Goal: Navigation & Orientation: Find specific page/section

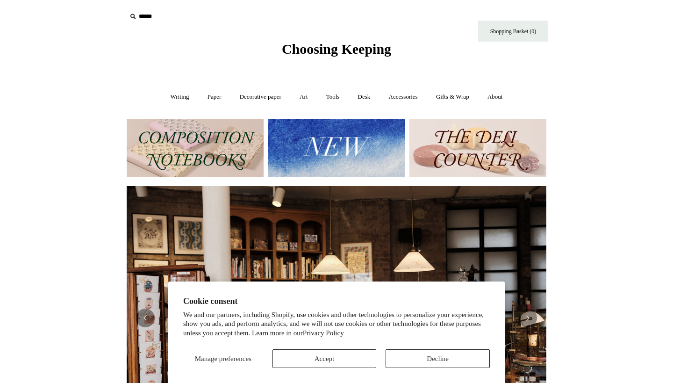
click at [342, 360] on button "Accept" at bounding box center [325, 358] width 104 height 19
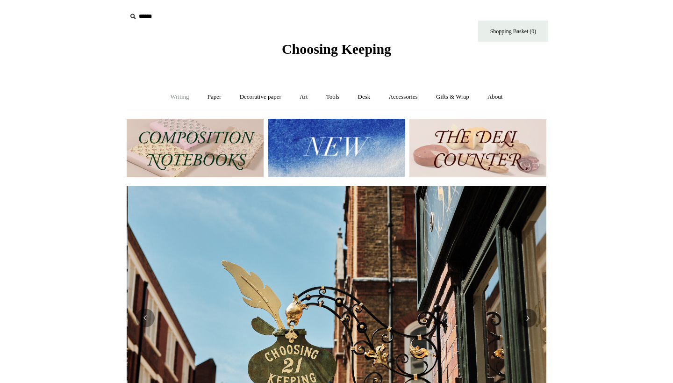
scroll to position [0, 420]
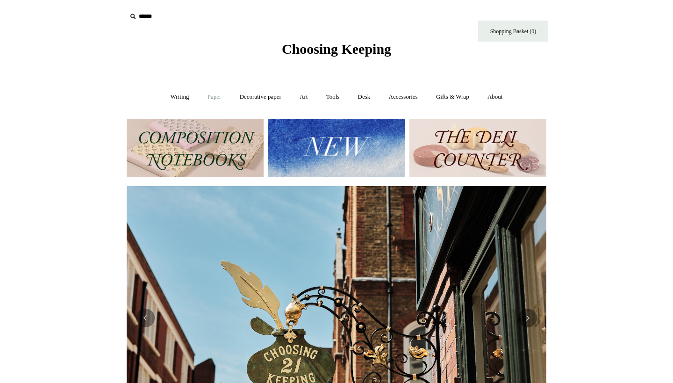
click at [210, 97] on link "Paper +" at bounding box center [214, 97] width 31 height 25
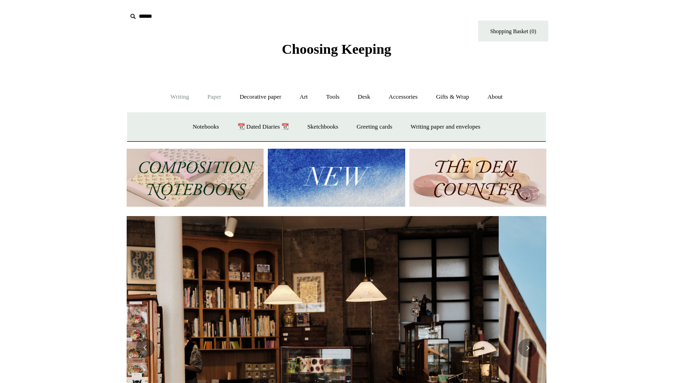
scroll to position [0, 0]
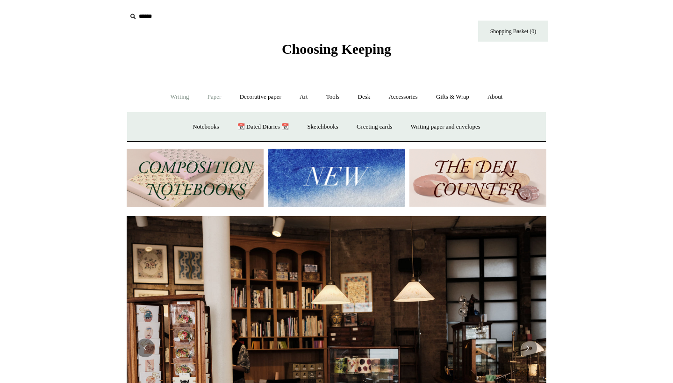
click at [175, 98] on link "Writing +" at bounding box center [180, 97] width 36 height 25
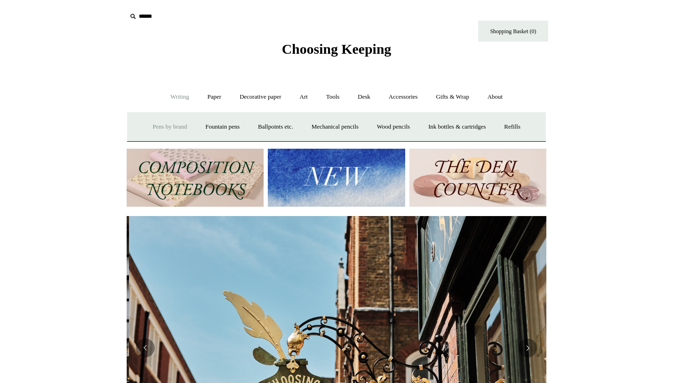
scroll to position [0, 420]
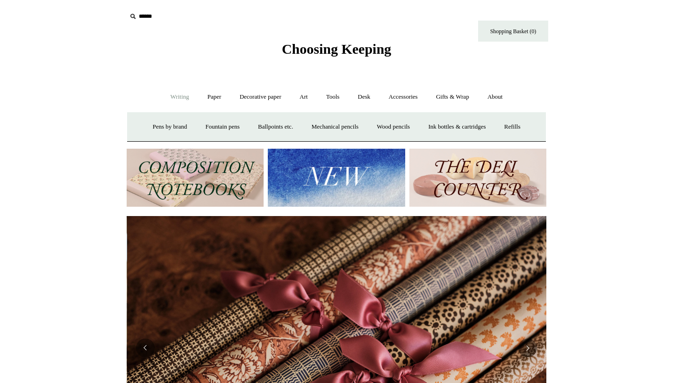
click at [165, 96] on link "Writing -" at bounding box center [180, 97] width 36 height 25
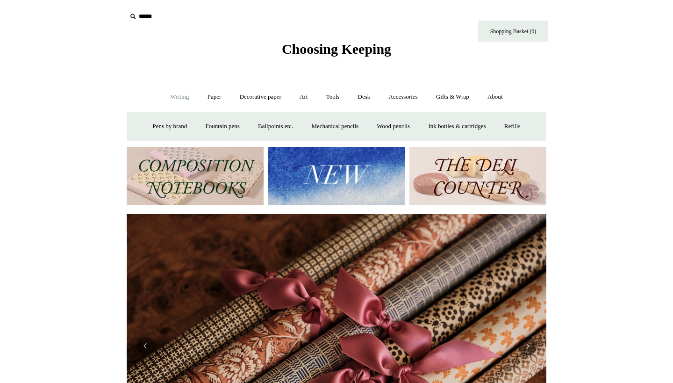
scroll to position [0, 840]
click at [165, 96] on link "Writing +" at bounding box center [180, 97] width 36 height 25
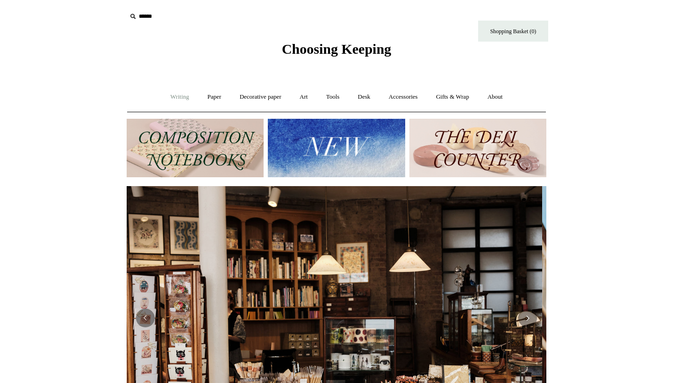
scroll to position [0, 0]
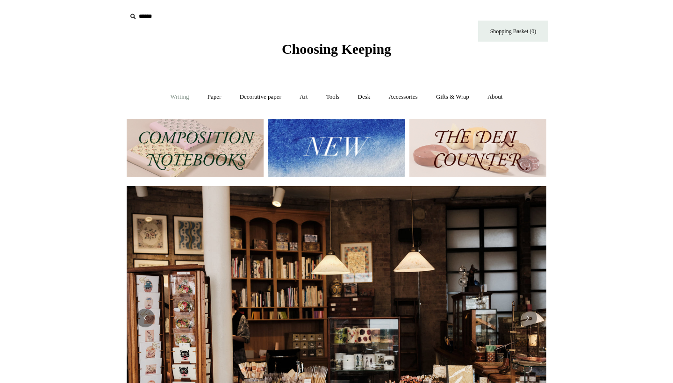
click at [179, 97] on link "Writing -" at bounding box center [180, 97] width 36 height 25
click at [172, 97] on link "Writing +" at bounding box center [180, 97] width 36 height 25
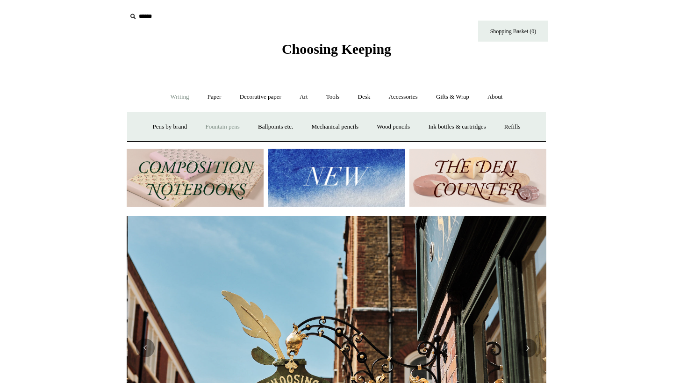
scroll to position [0, 420]
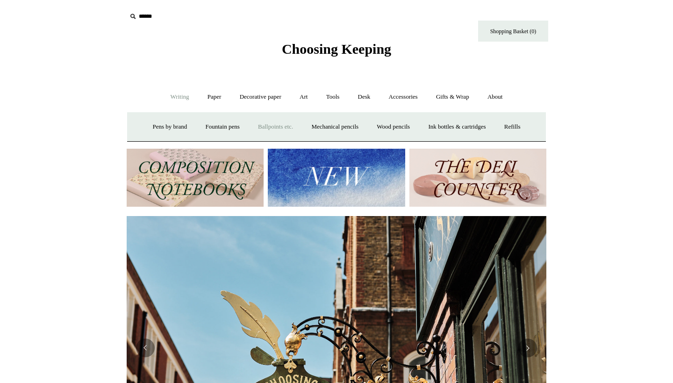
click at [278, 125] on link "Ballpoints etc. +" at bounding box center [276, 127] width 52 height 25
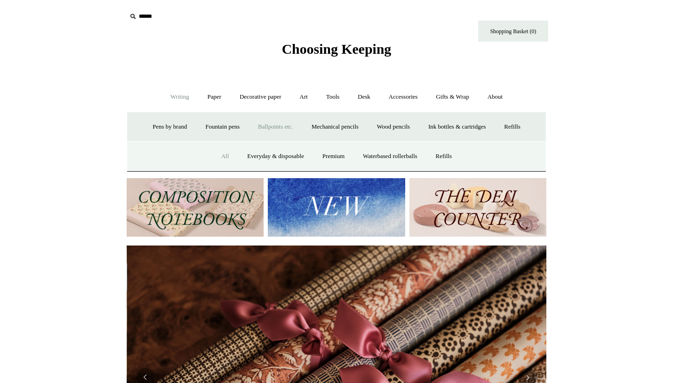
scroll to position [0, 840]
click at [222, 155] on link "All" at bounding box center [225, 156] width 25 height 25
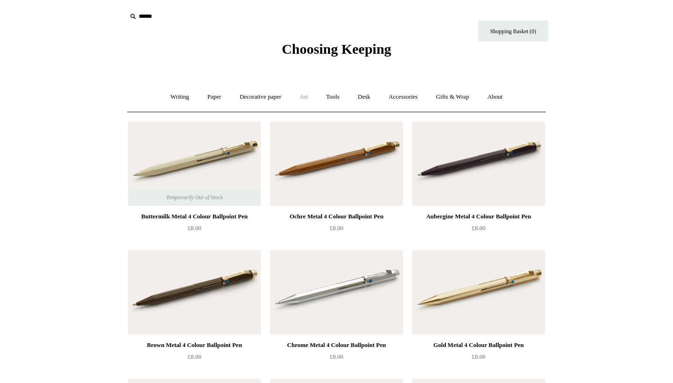
click at [306, 98] on link "Art +" at bounding box center [303, 97] width 25 height 25
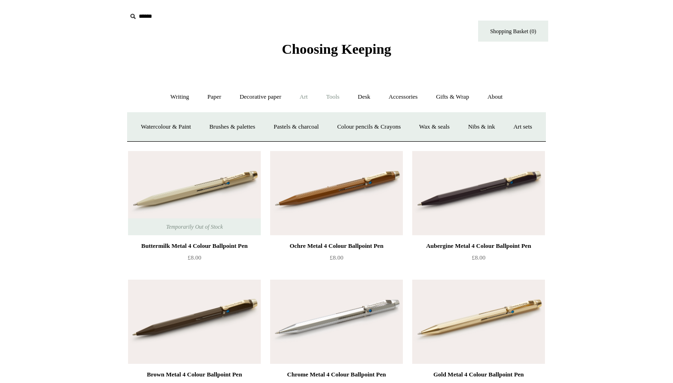
click at [329, 98] on link "Tools +" at bounding box center [333, 97] width 30 height 25
click at [300, 98] on link "Art +" at bounding box center [303, 97] width 25 height 25
click at [265, 94] on link "Decorative paper +" at bounding box center [260, 97] width 58 height 25
click at [213, 100] on link "Paper +" at bounding box center [214, 97] width 31 height 25
click at [337, 97] on link "Tools +" at bounding box center [333, 97] width 30 height 25
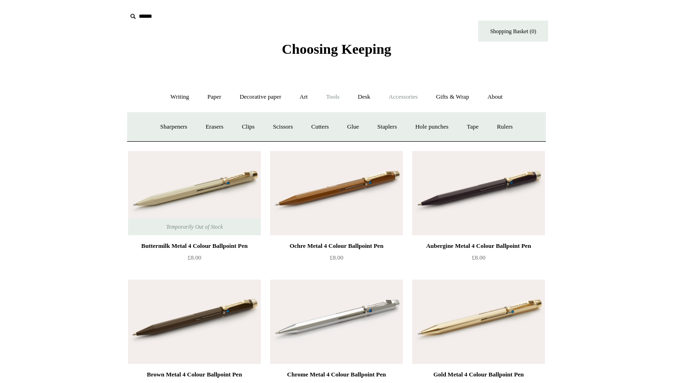
click at [410, 101] on link "Accessories +" at bounding box center [404, 97] width 46 height 25
click at [410, 94] on link "Accessories -" at bounding box center [404, 97] width 46 height 25
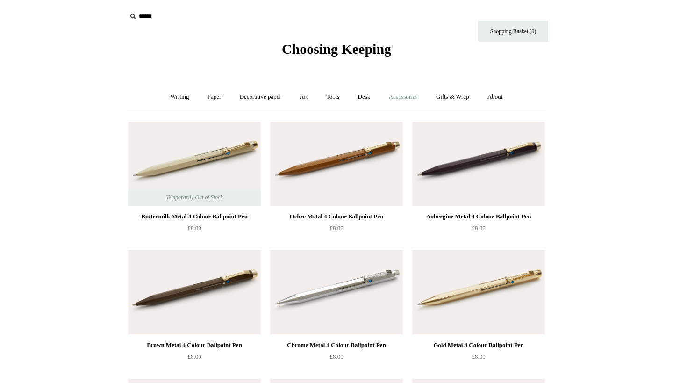
click at [410, 95] on link "Accessories +" at bounding box center [404, 97] width 46 height 25
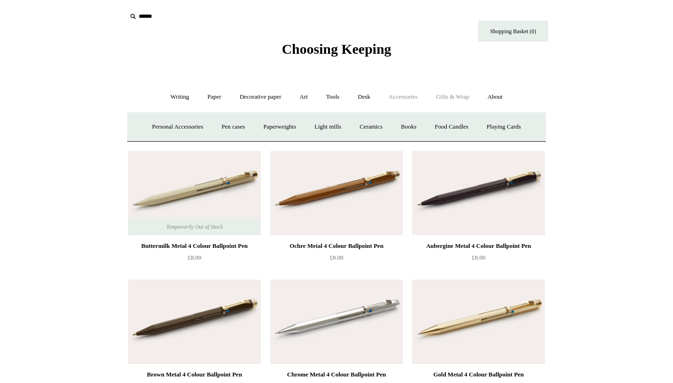
click at [449, 99] on link "Gifts & Wrap +" at bounding box center [453, 97] width 50 height 25
